Goal: Task Accomplishment & Management: Use online tool/utility

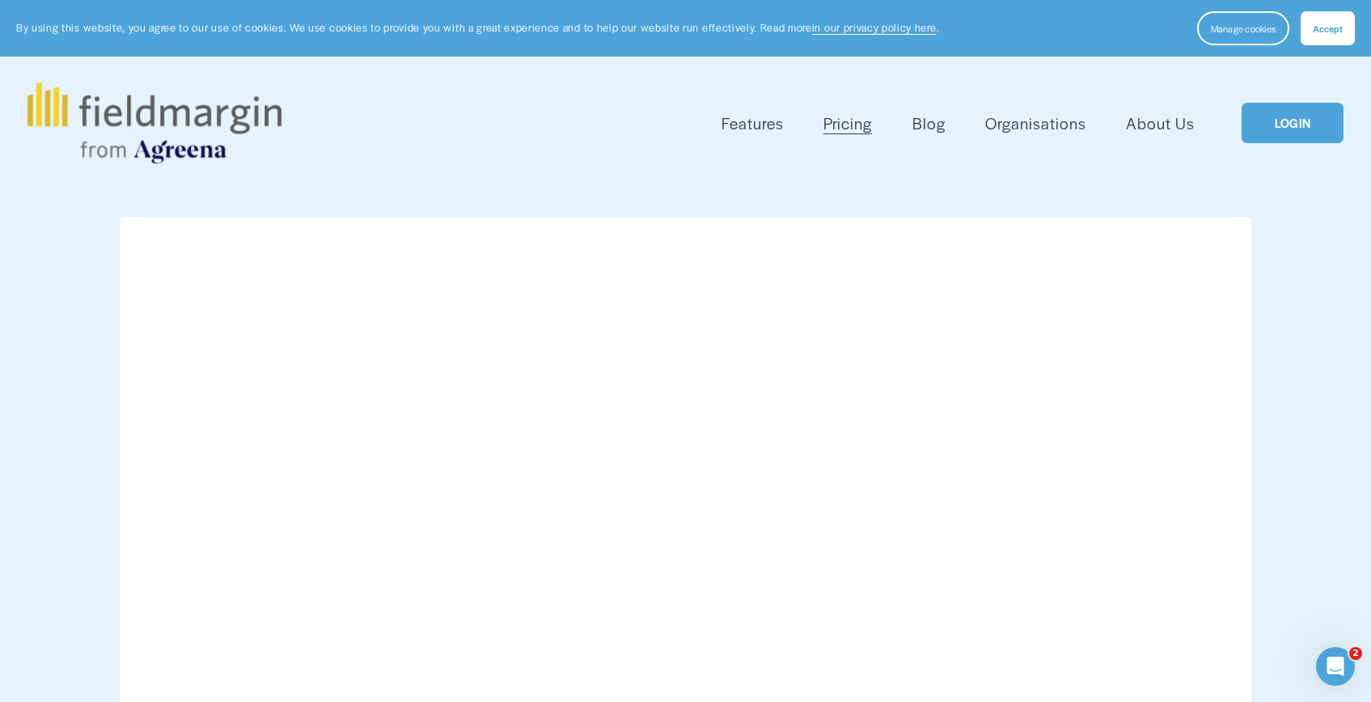
click at [1272, 129] on link "LOGIN" at bounding box center [1293, 123] width 102 height 41
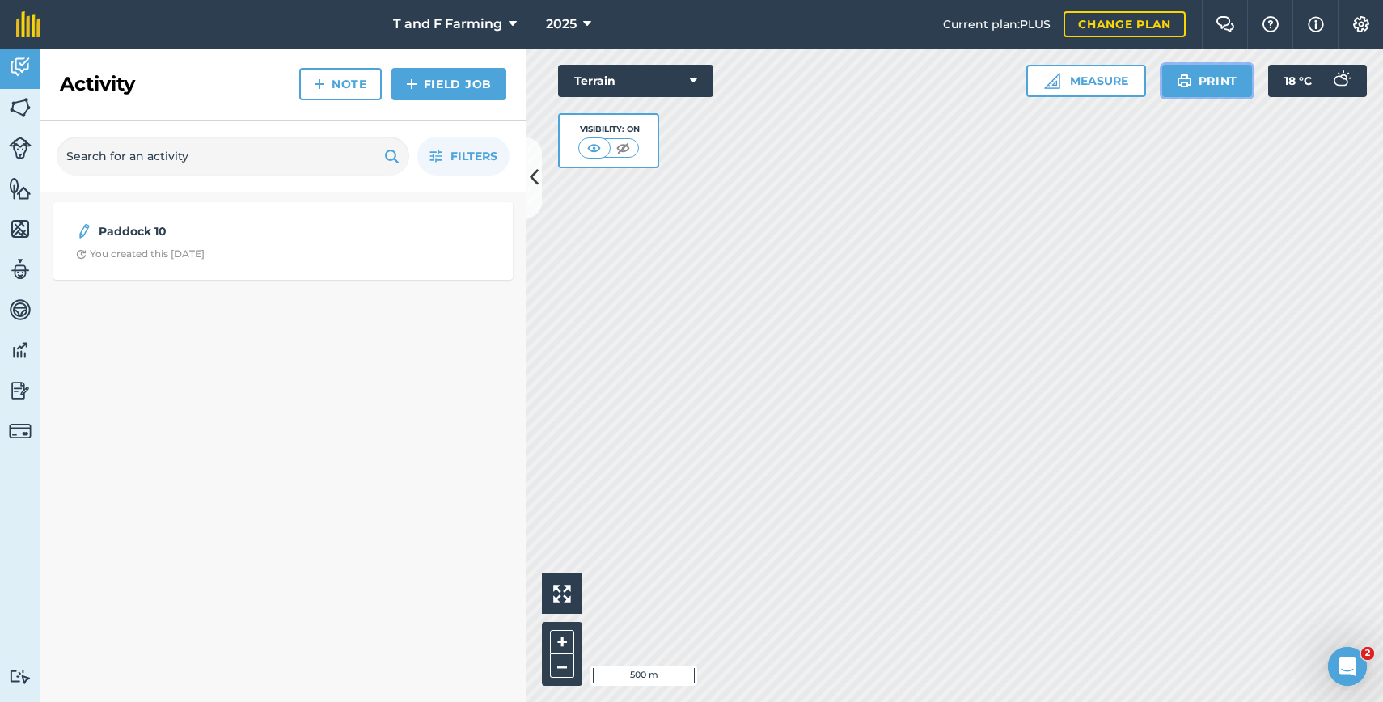
click at [1192, 81] on button "Print" at bounding box center [1207, 81] width 91 height 32
click at [19, 100] on img at bounding box center [20, 107] width 23 height 24
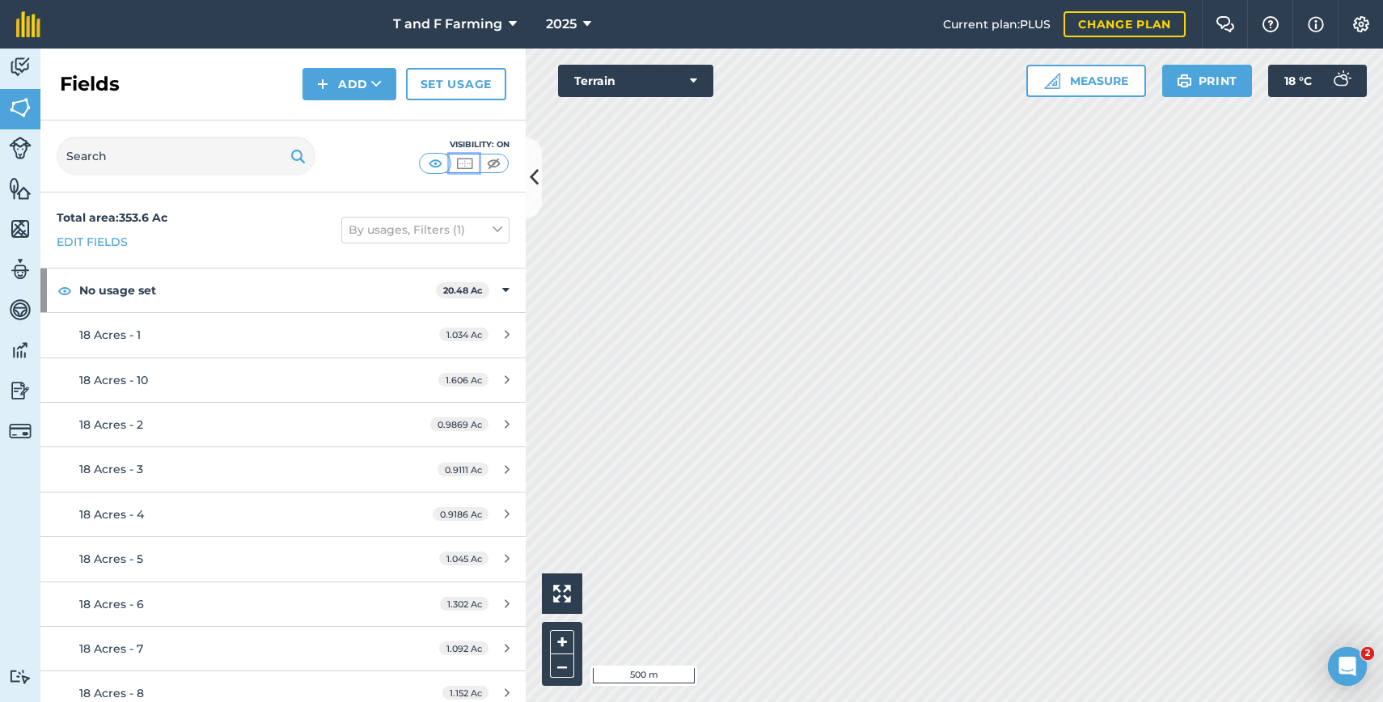
click at [458, 160] on img at bounding box center [465, 163] width 20 height 16
click at [1204, 80] on button "Print" at bounding box center [1207, 81] width 91 height 32
click at [1190, 88] on img at bounding box center [1184, 80] width 15 height 19
